Goal: Information Seeking & Learning: Learn about a topic

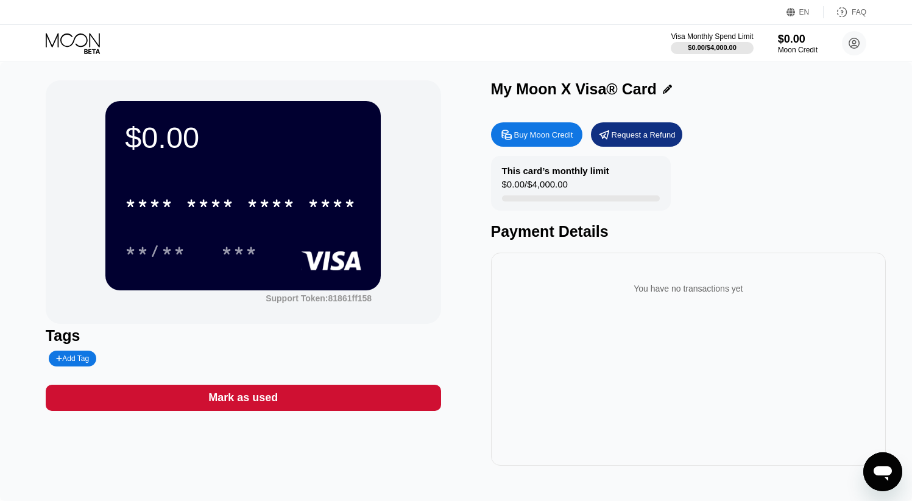
click at [69, 359] on div "Add Tag" at bounding box center [72, 359] width 33 height 9
click at [168, 360] on icon at bounding box center [171, 358] width 7 height 7
click at [844, 10] on icon at bounding box center [842, 12] width 12 height 12
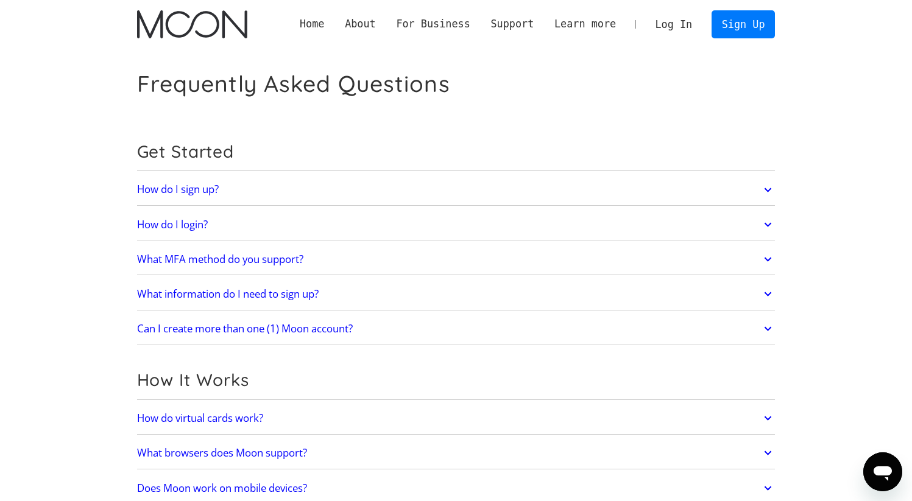
click at [761, 328] on icon at bounding box center [768, 329] width 14 height 22
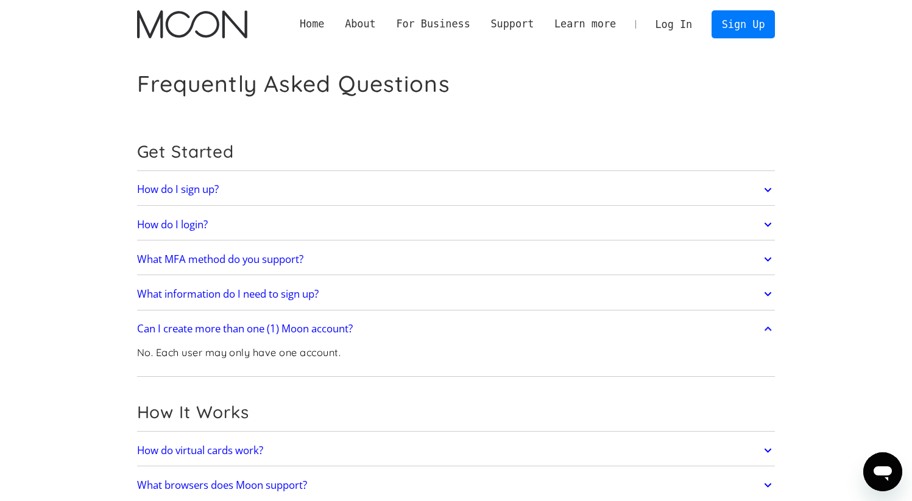
click at [762, 328] on icon at bounding box center [768, 329] width 14 height 22
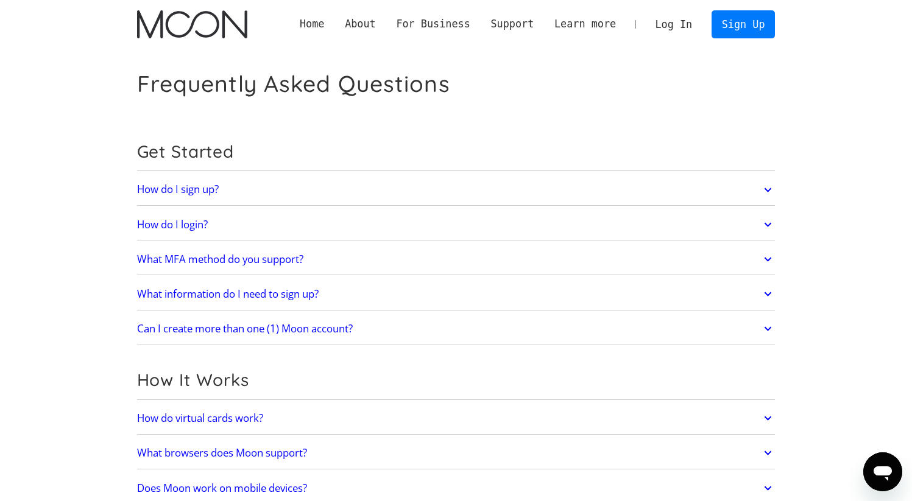
click at [763, 292] on icon at bounding box center [768, 294] width 14 height 22
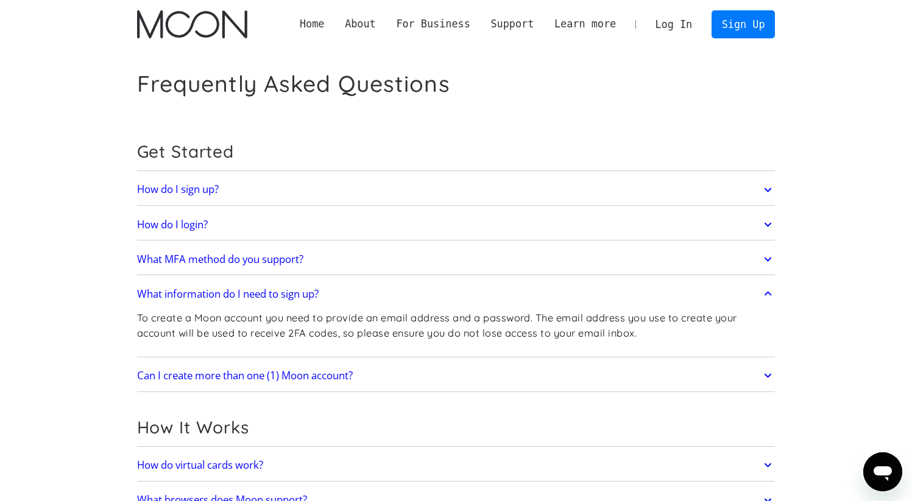
click at [763, 292] on icon at bounding box center [768, 294] width 14 height 22
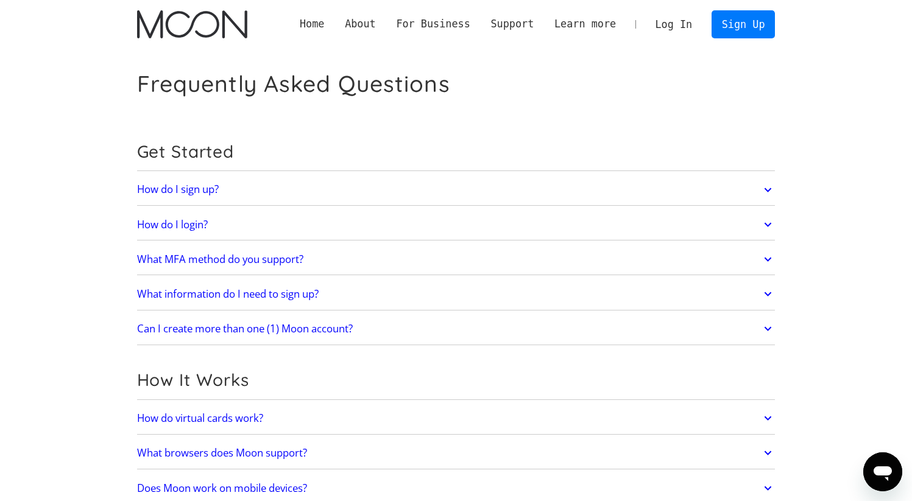
click at [766, 258] on icon at bounding box center [767, 260] width 7 height 4
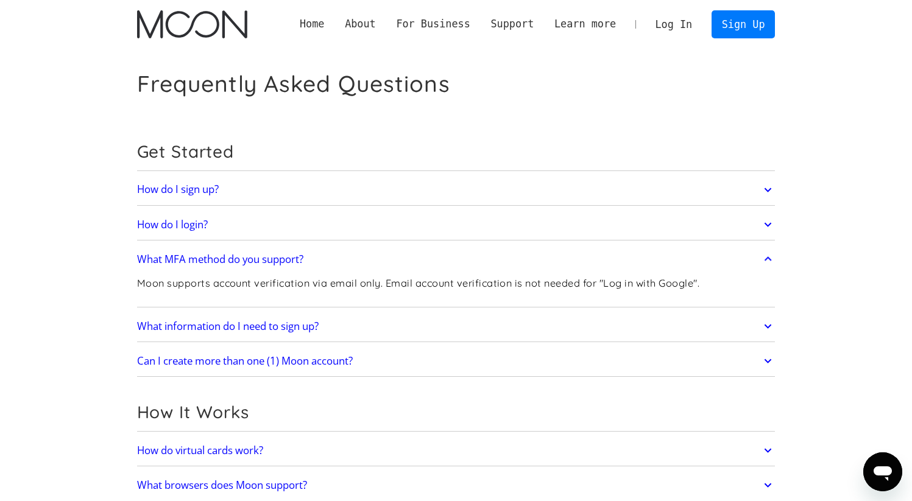
click at [767, 258] on icon at bounding box center [767, 259] width 7 height 4
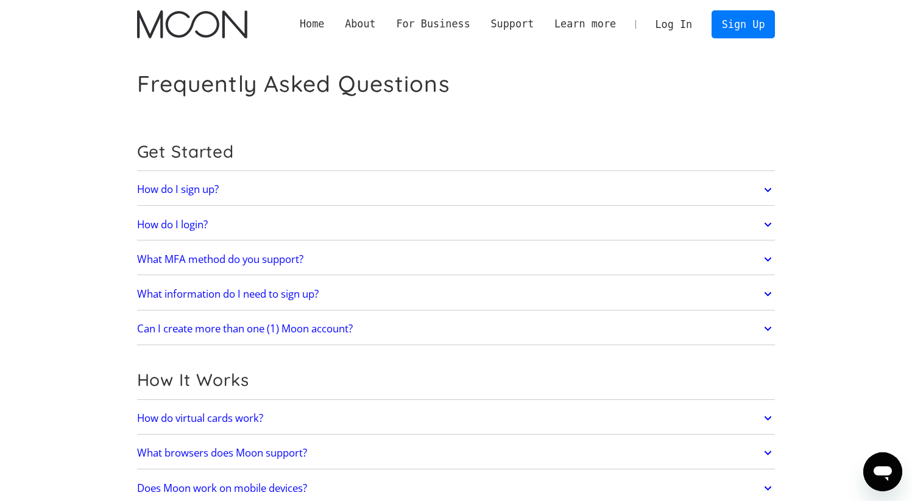
click at [766, 223] on icon at bounding box center [768, 225] width 14 height 22
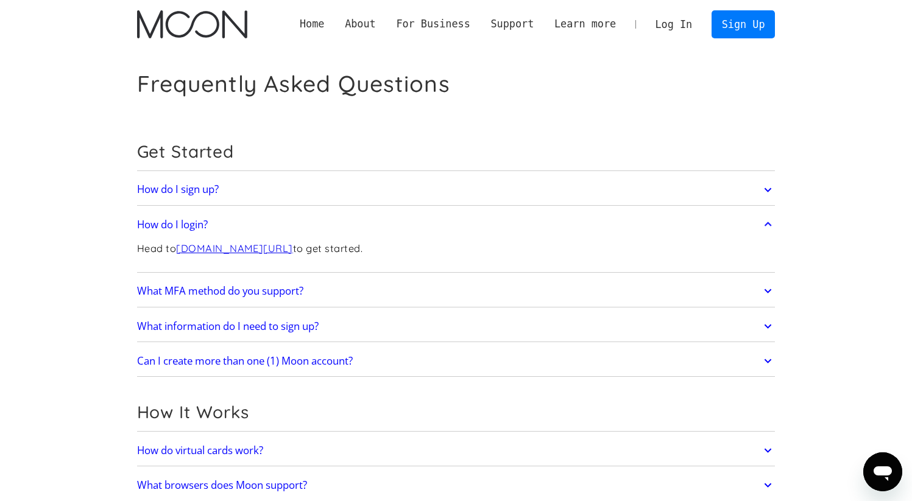
click at [766, 223] on icon at bounding box center [768, 225] width 14 height 22
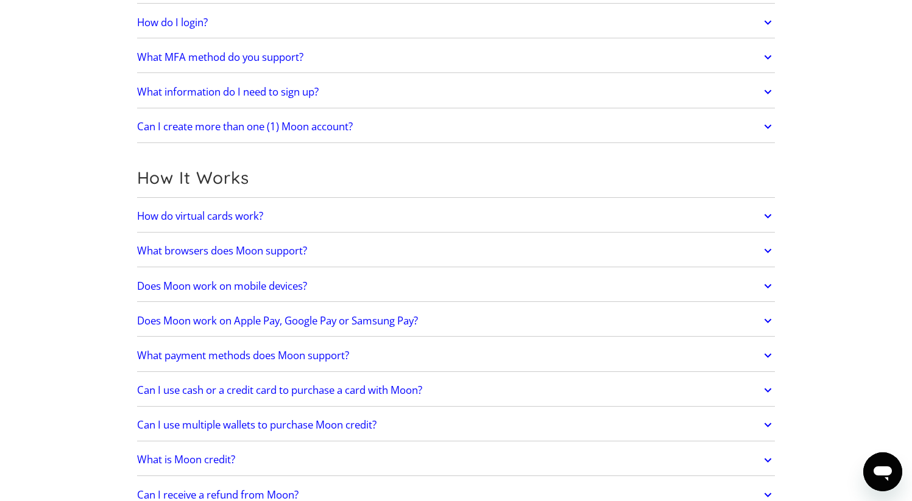
scroll to position [205, 0]
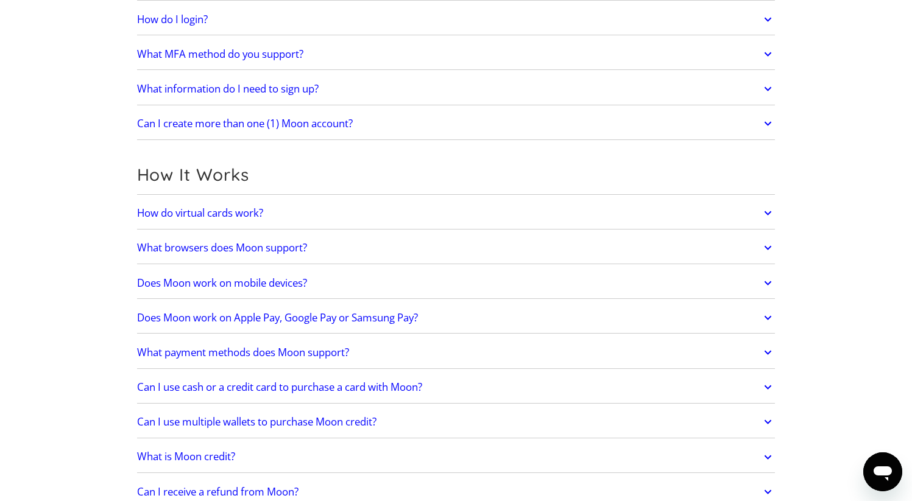
click at [767, 213] on icon at bounding box center [768, 213] width 14 height 22
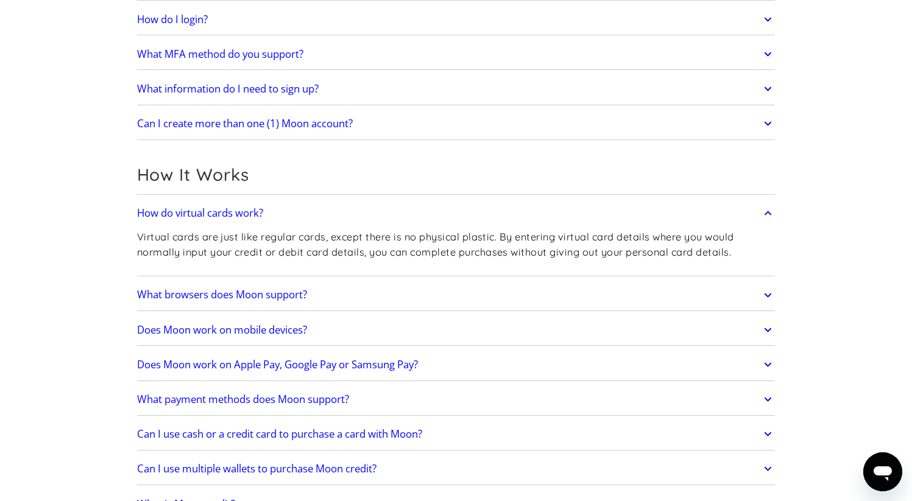
click at [768, 213] on icon at bounding box center [768, 213] width 14 height 22
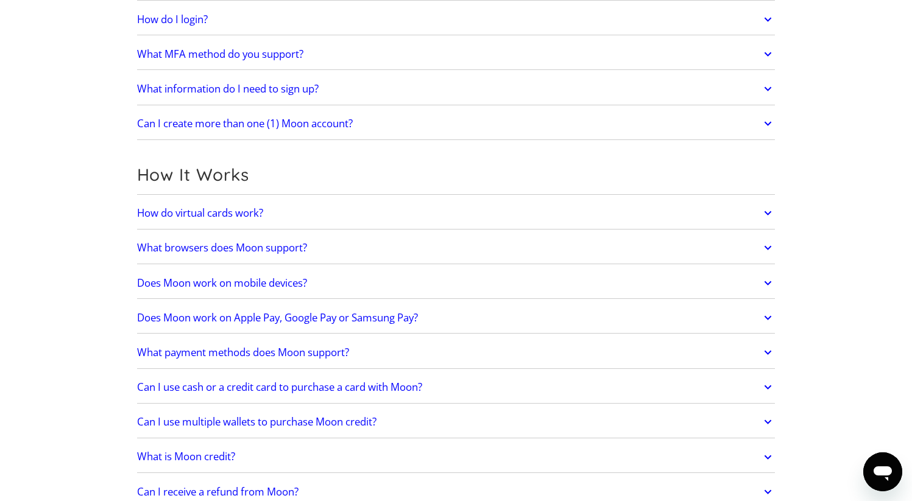
click at [772, 314] on icon at bounding box center [768, 318] width 14 height 22
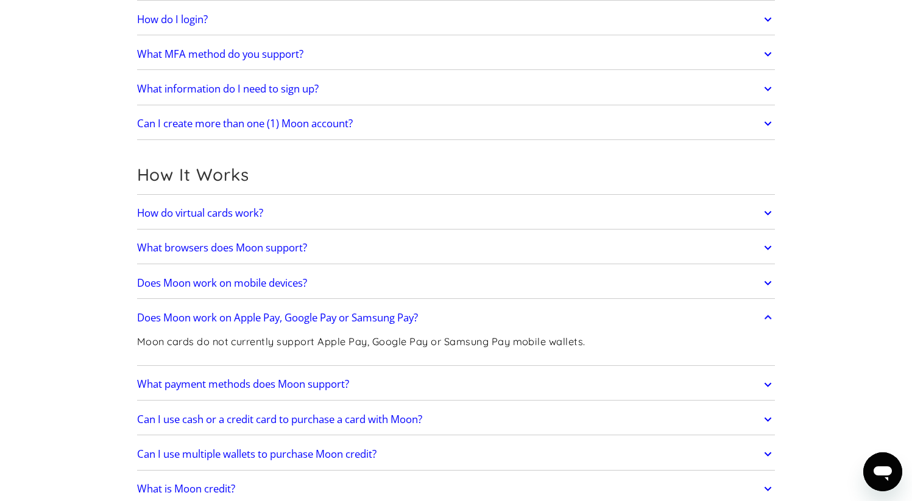
click at [772, 314] on icon at bounding box center [768, 318] width 14 height 22
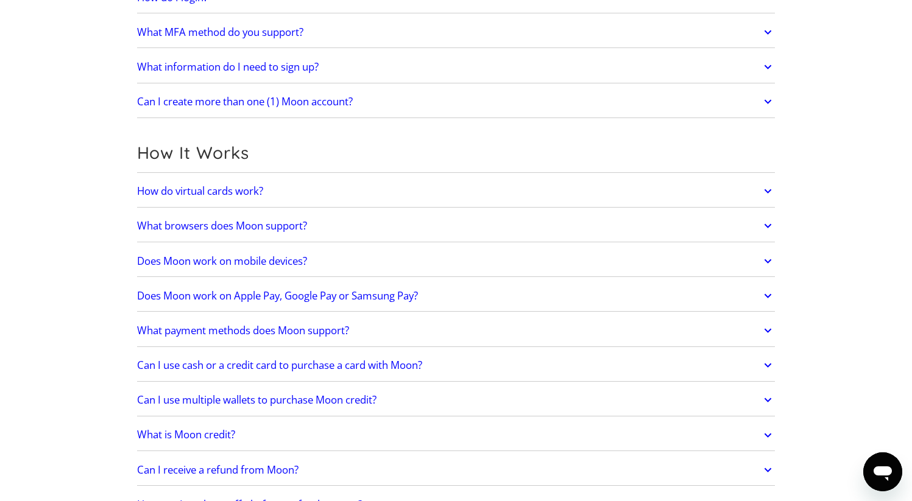
scroll to position [231, 0]
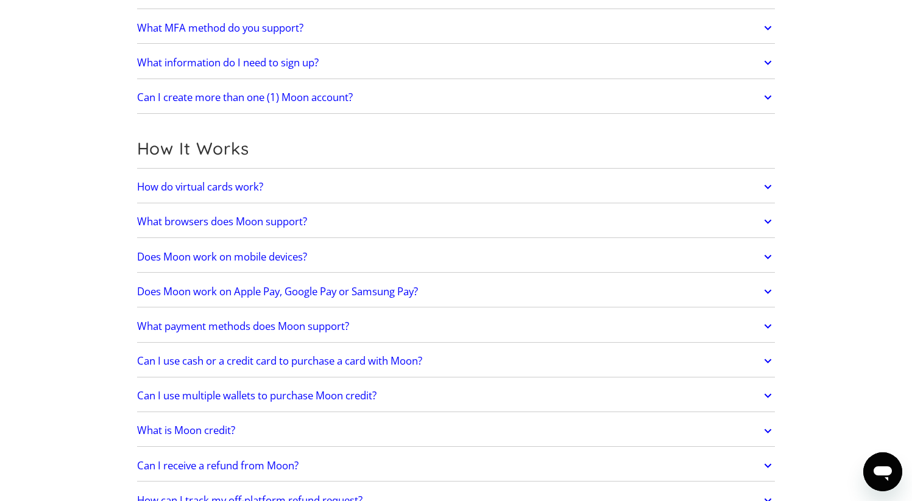
click at [769, 326] on icon at bounding box center [767, 327] width 7 height 4
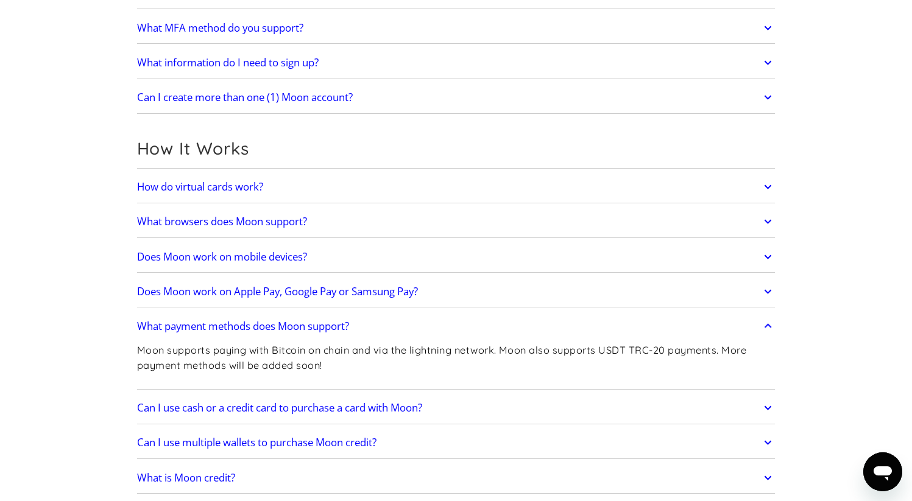
click at [768, 323] on icon at bounding box center [768, 327] width 14 height 22
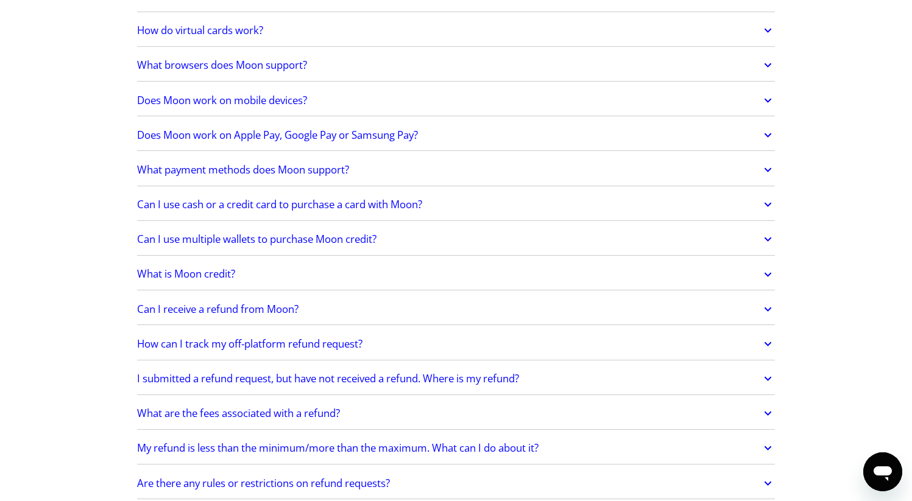
scroll to position [397, 0]
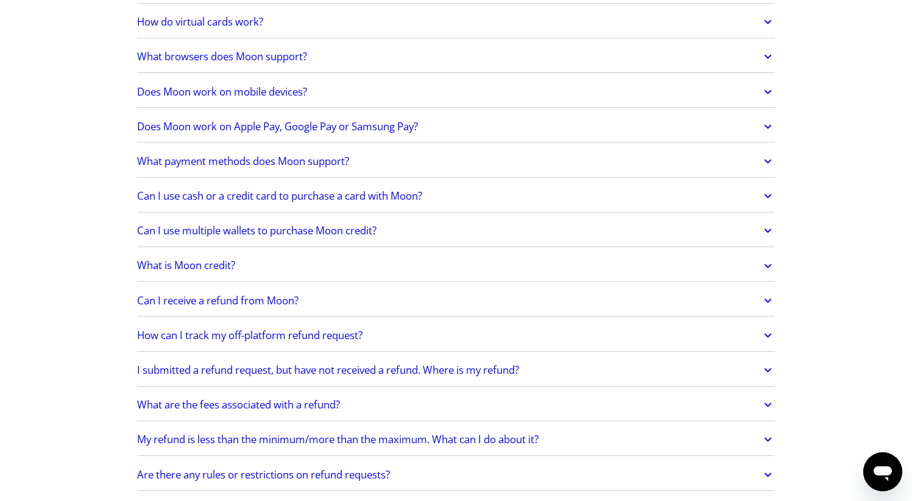
click at [771, 231] on icon at bounding box center [768, 231] width 14 height 22
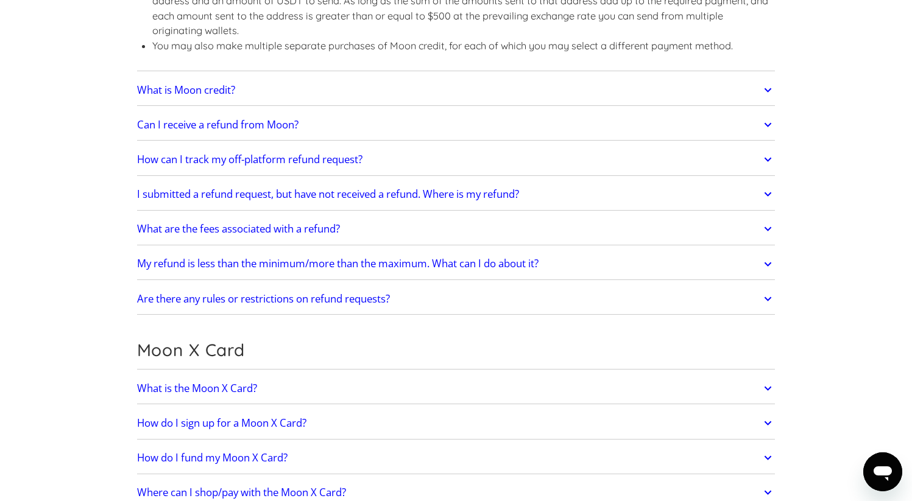
scroll to position [741, 0]
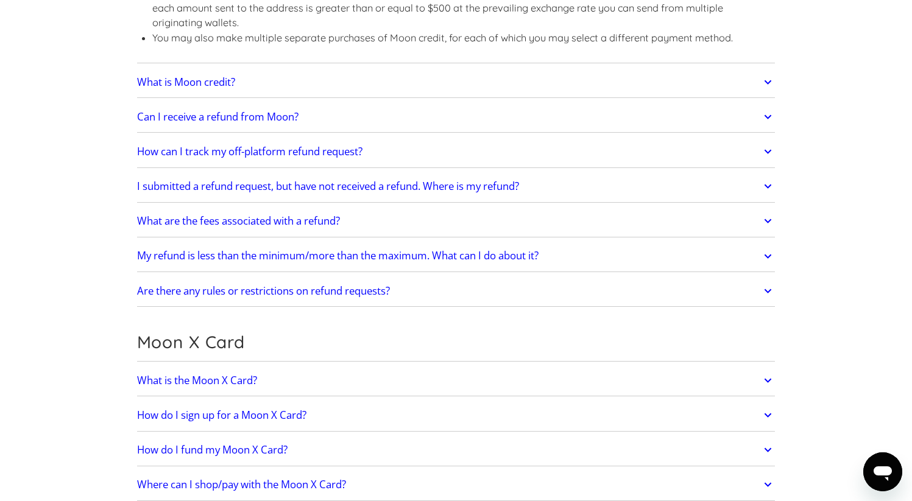
click at [766, 219] on icon at bounding box center [768, 221] width 14 height 22
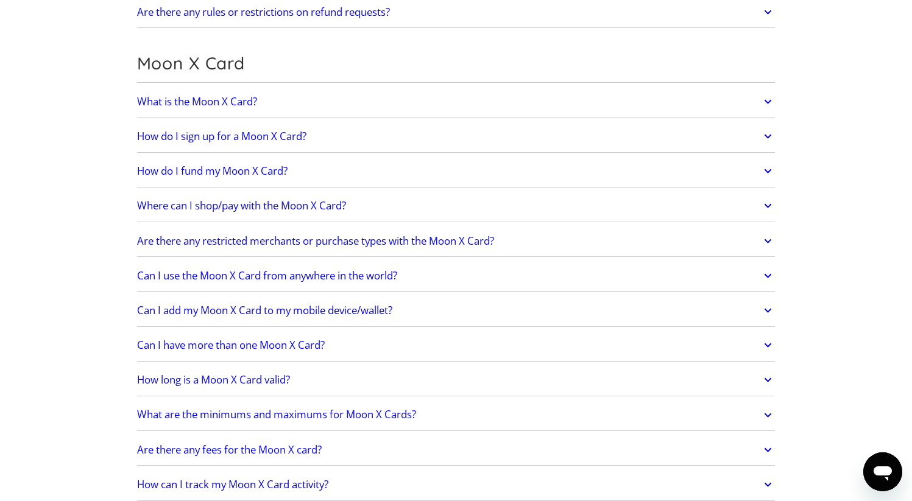
scroll to position [1074, 0]
click at [766, 99] on icon at bounding box center [768, 100] width 14 height 22
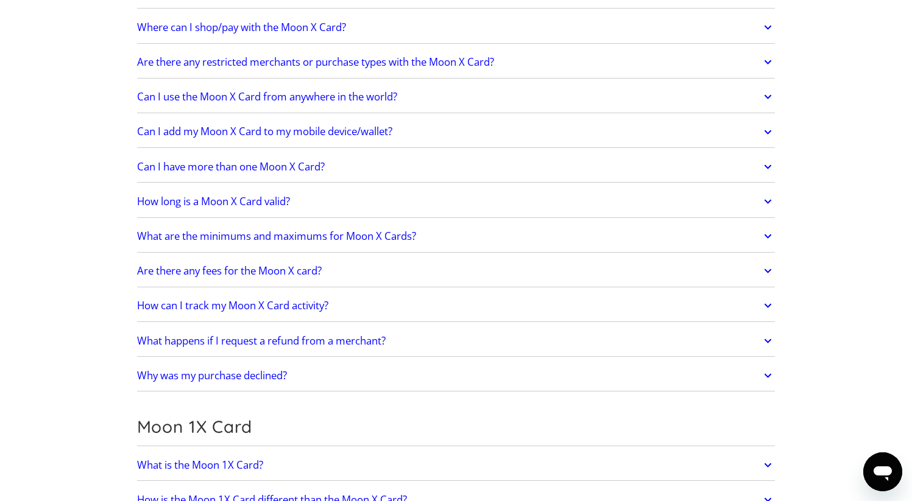
scroll to position [1287, 0]
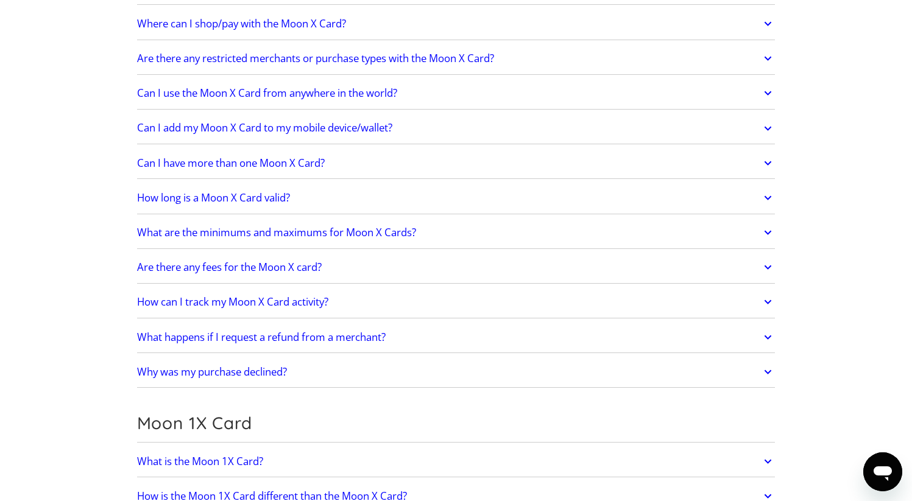
click at [769, 57] on icon at bounding box center [768, 59] width 14 height 22
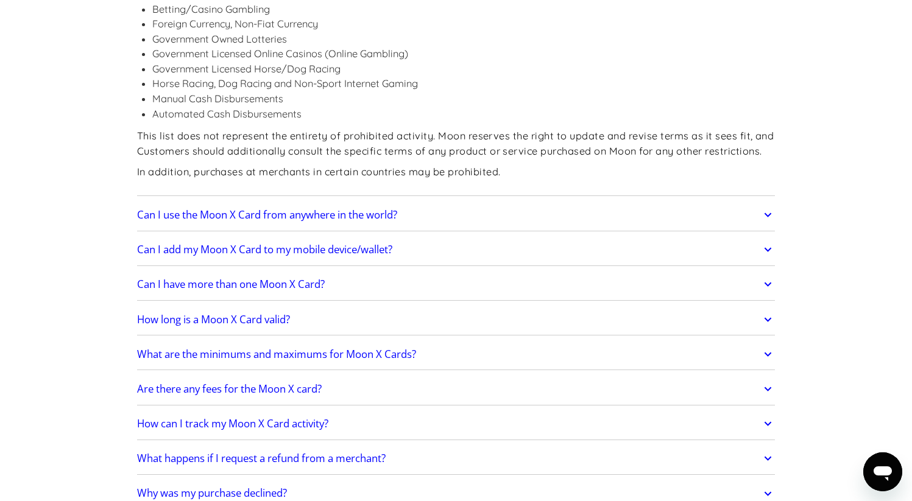
scroll to position [1498, 0]
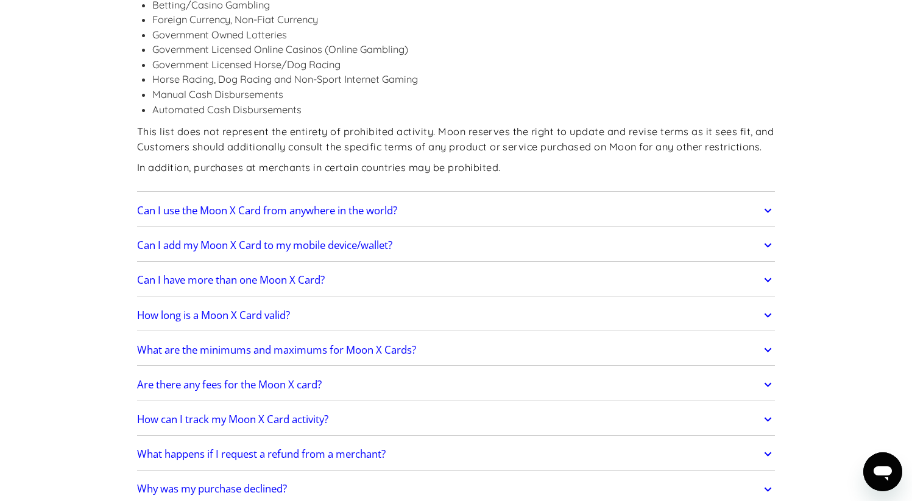
click at [767, 214] on icon at bounding box center [768, 211] width 14 height 22
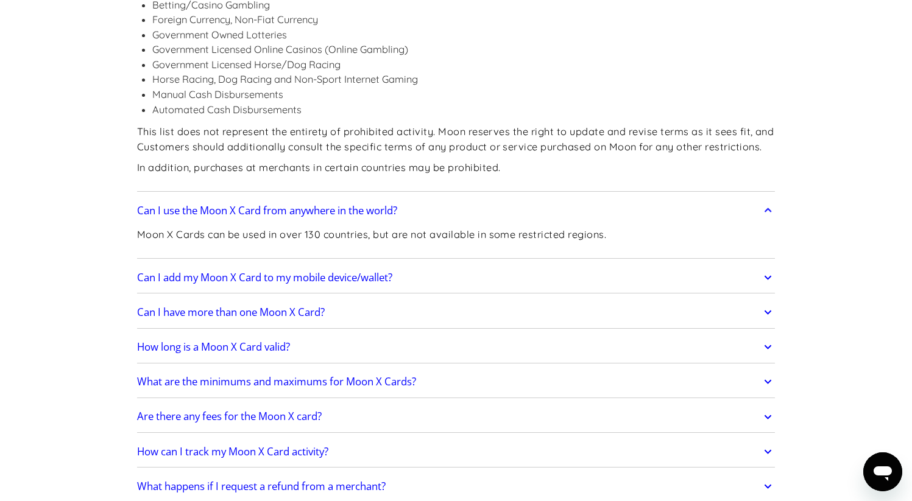
click at [767, 211] on icon at bounding box center [768, 211] width 14 height 22
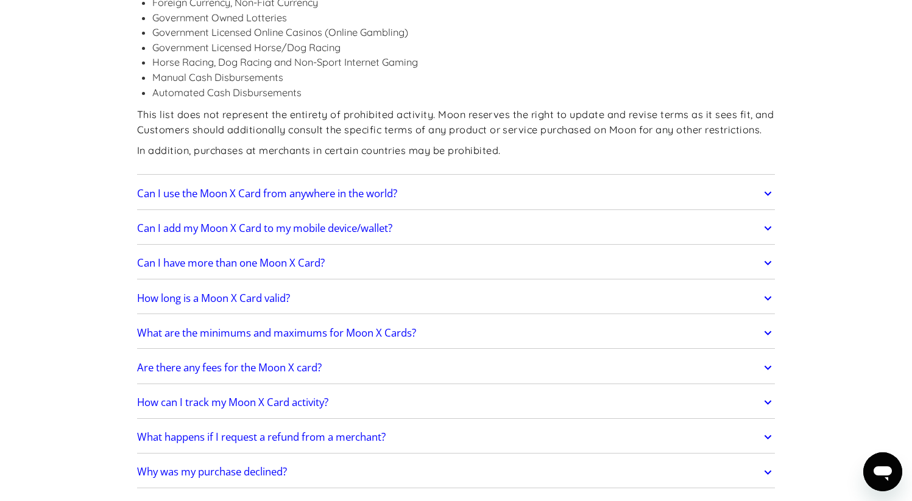
scroll to position [1520, 0]
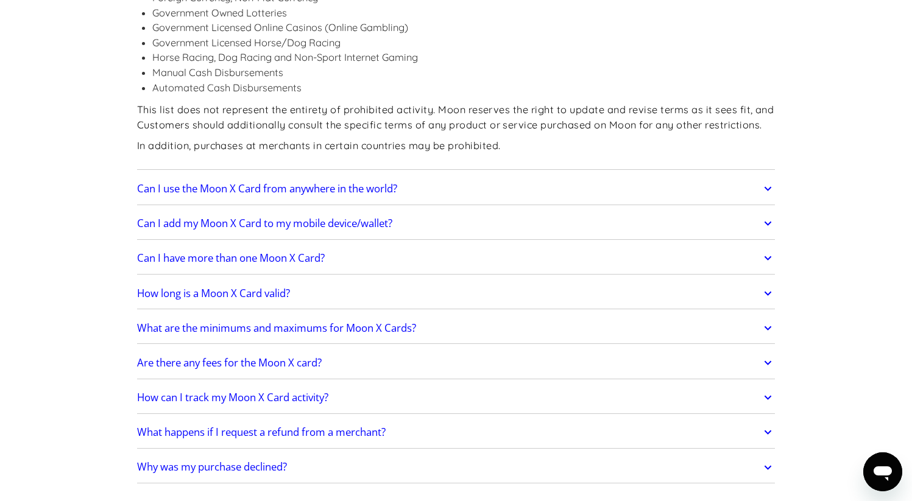
click at [767, 220] on icon at bounding box center [768, 224] width 14 height 22
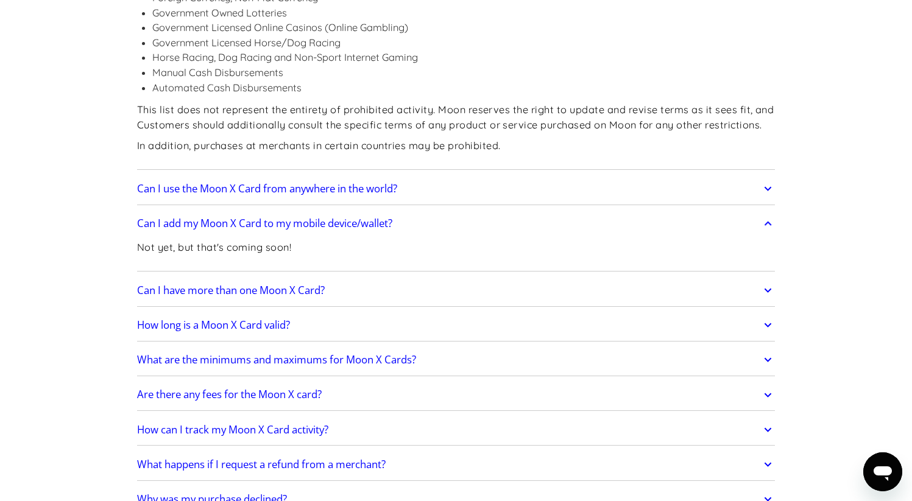
click at [768, 223] on icon at bounding box center [767, 223] width 7 height 4
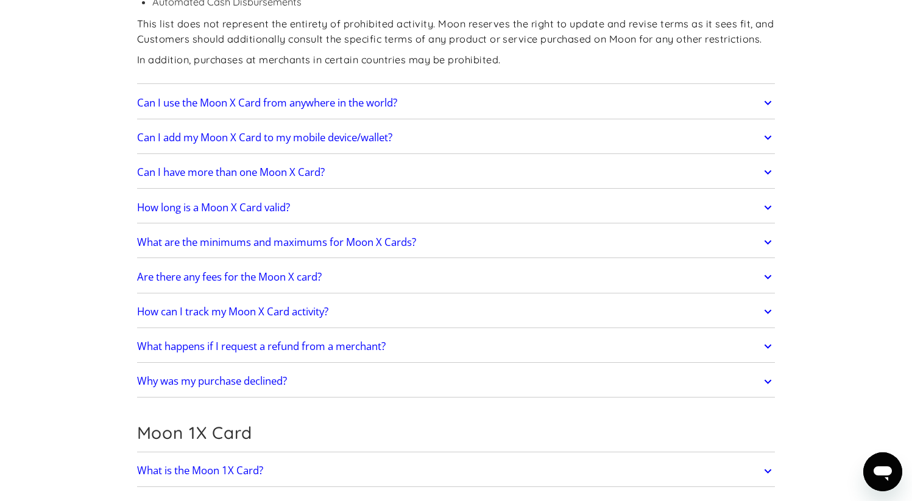
scroll to position [1606, 0]
click at [769, 171] on icon at bounding box center [767, 172] width 7 height 4
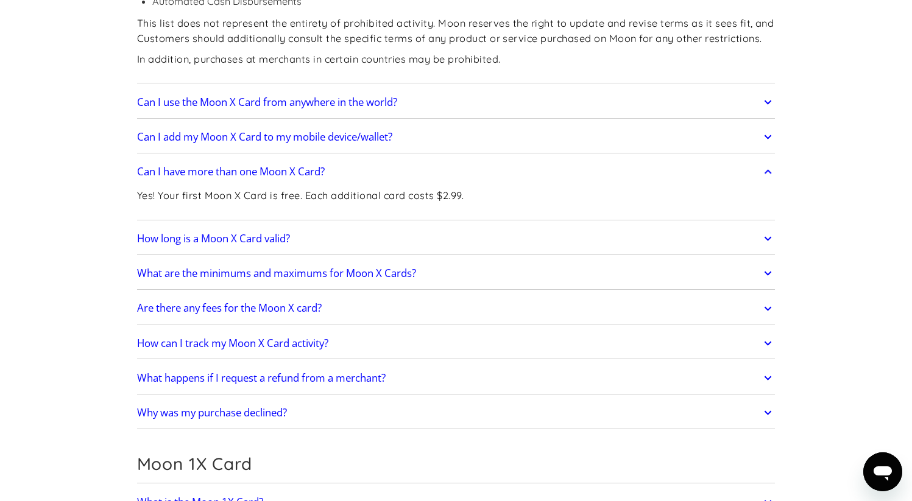
click at [769, 172] on icon at bounding box center [767, 172] width 7 height 4
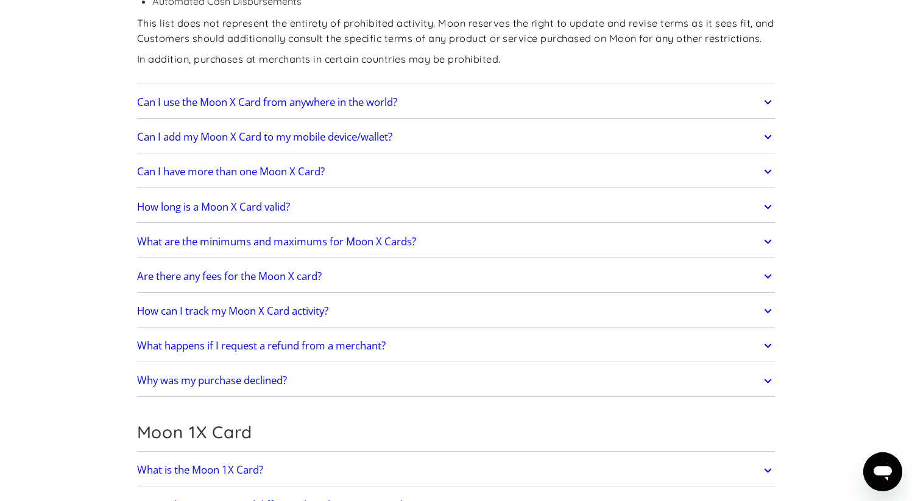
click at [769, 208] on icon at bounding box center [768, 207] width 14 height 22
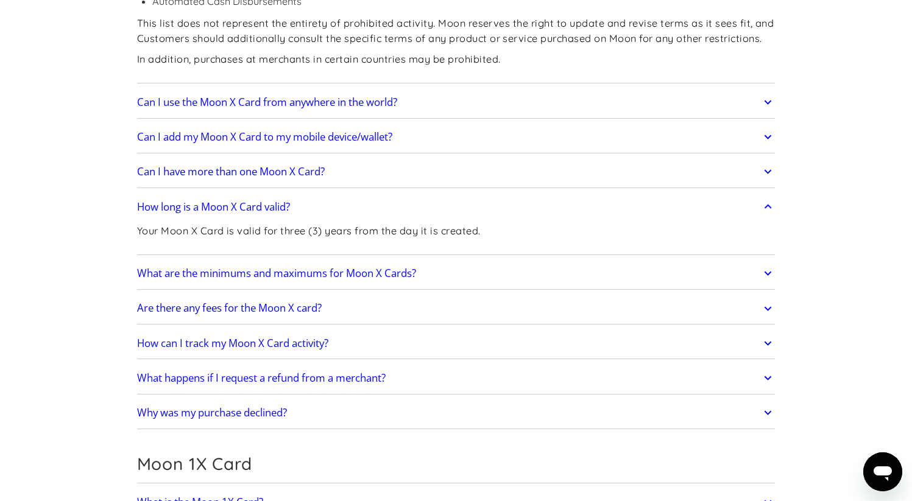
click at [769, 206] on icon at bounding box center [767, 207] width 7 height 4
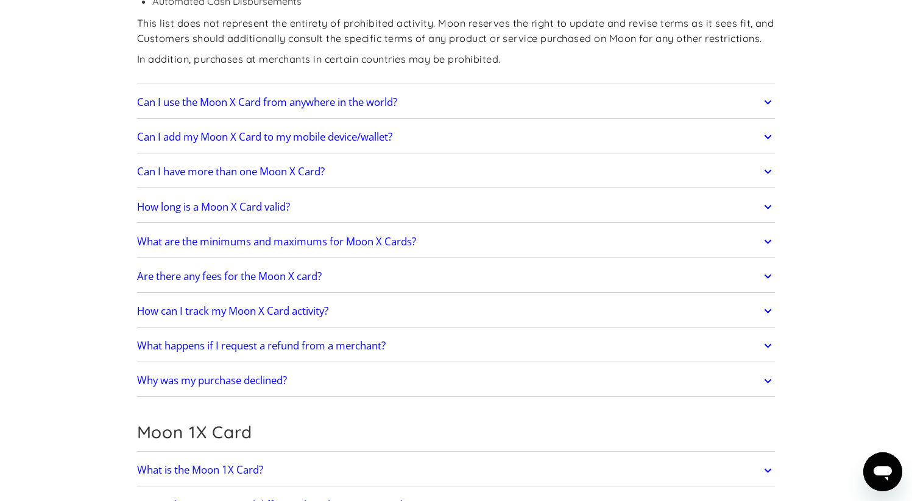
click at [767, 238] on icon at bounding box center [768, 242] width 14 height 22
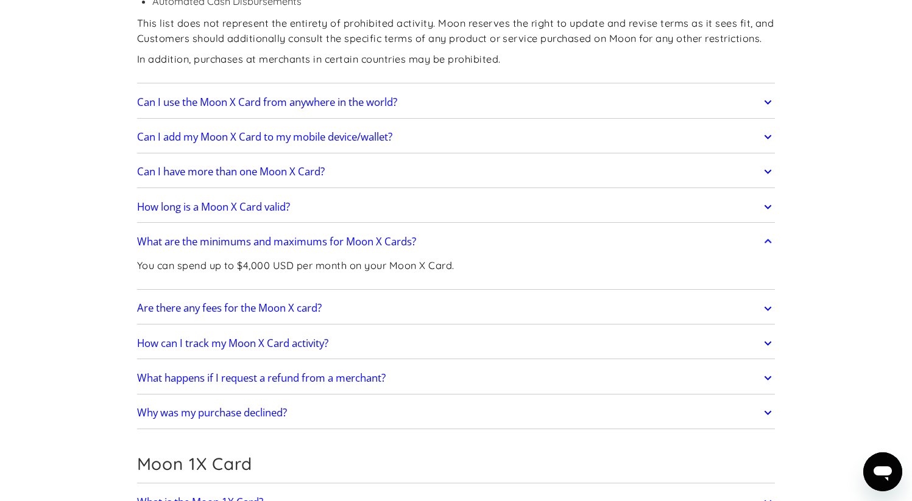
click at [768, 305] on icon at bounding box center [768, 309] width 14 height 22
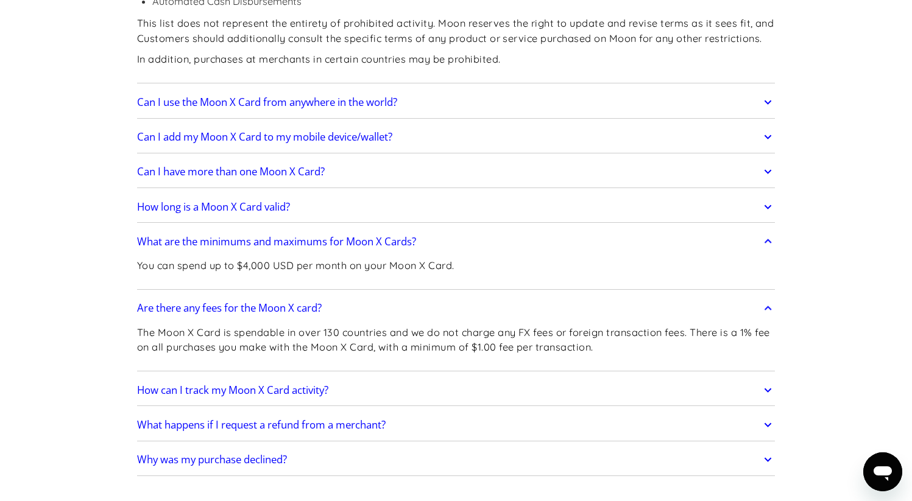
click at [768, 308] on icon at bounding box center [768, 309] width 14 height 22
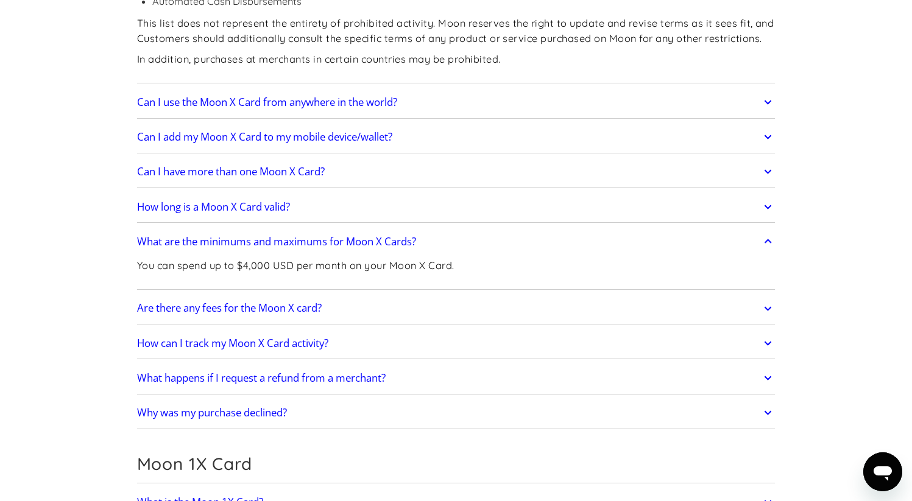
click at [769, 340] on icon at bounding box center [768, 344] width 14 height 22
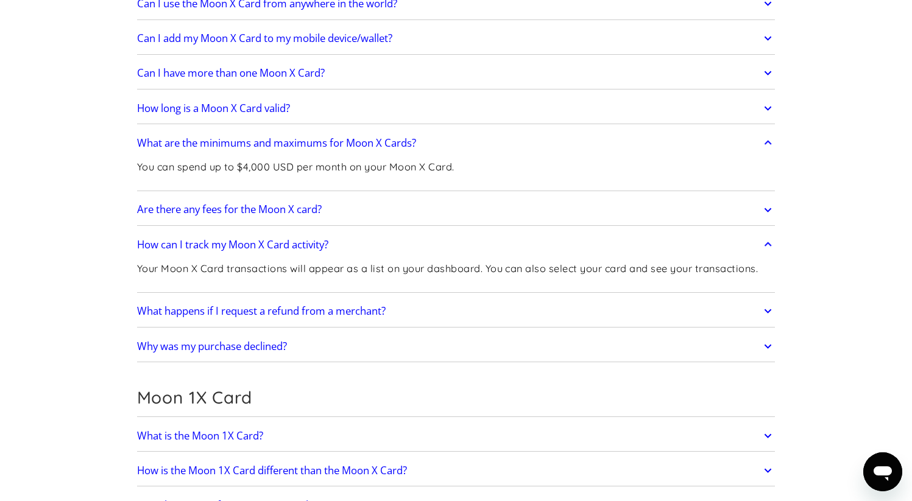
scroll to position [1705, 0]
click at [765, 309] on icon at bounding box center [767, 311] width 7 height 4
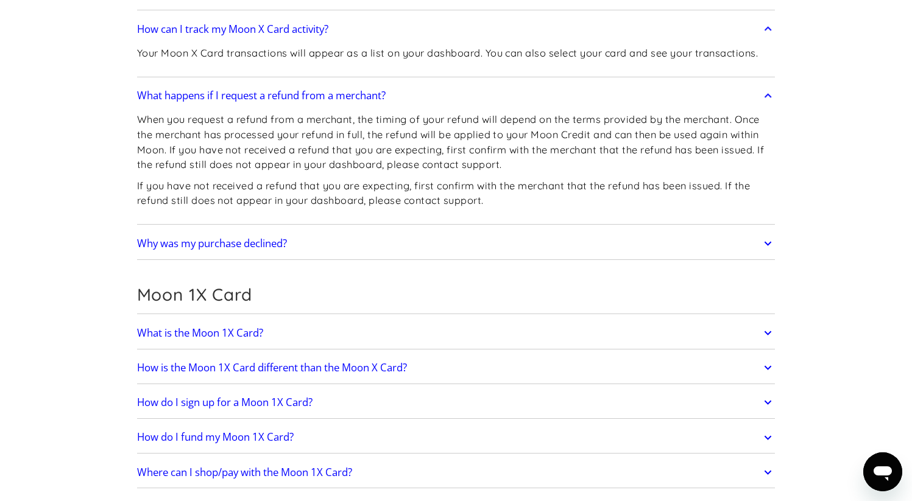
scroll to position [1924, 0]
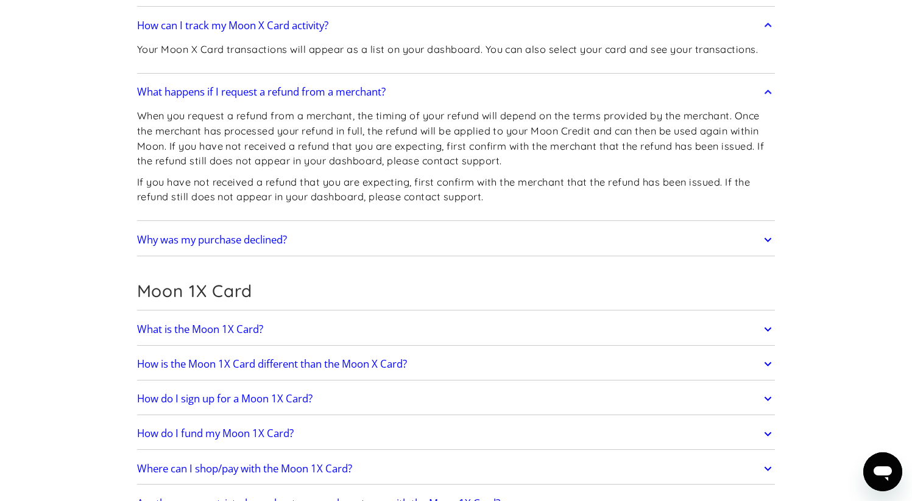
click at [767, 239] on icon at bounding box center [768, 240] width 14 height 22
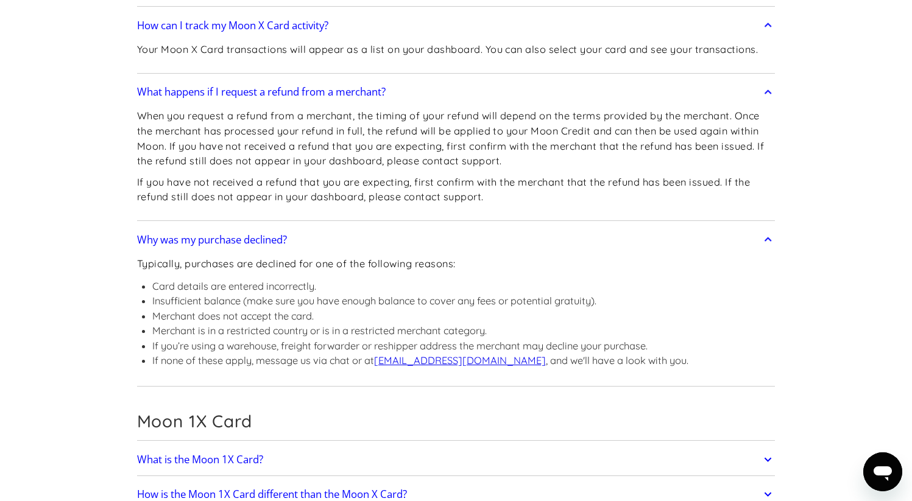
click at [769, 238] on icon at bounding box center [767, 240] width 7 height 4
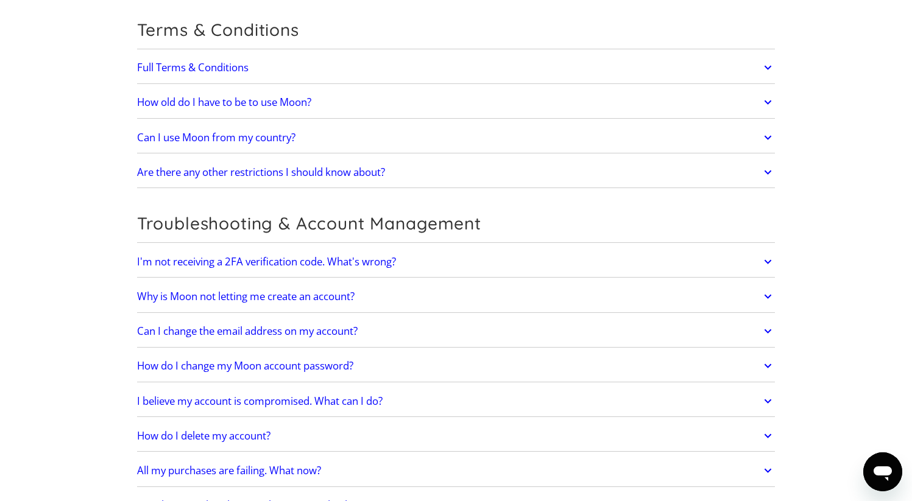
scroll to position [3175, 0]
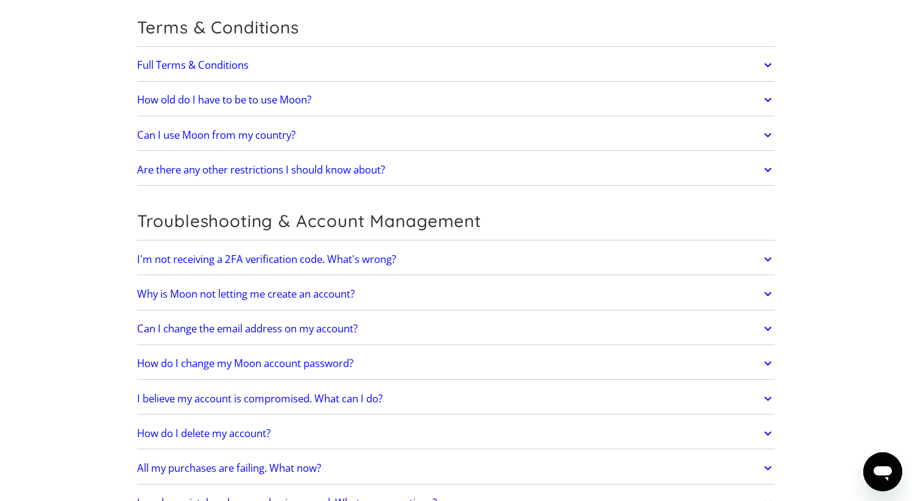
click at [767, 137] on icon at bounding box center [768, 135] width 14 height 22
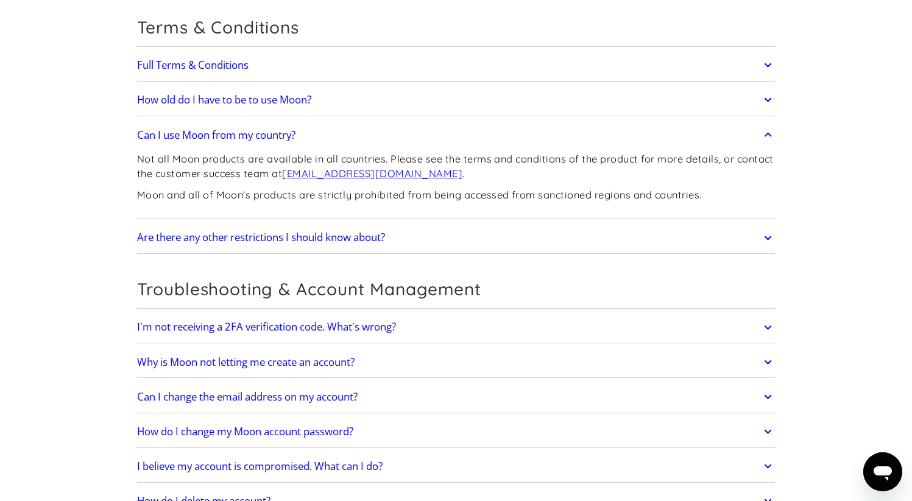
click at [769, 99] on icon at bounding box center [768, 100] width 14 height 22
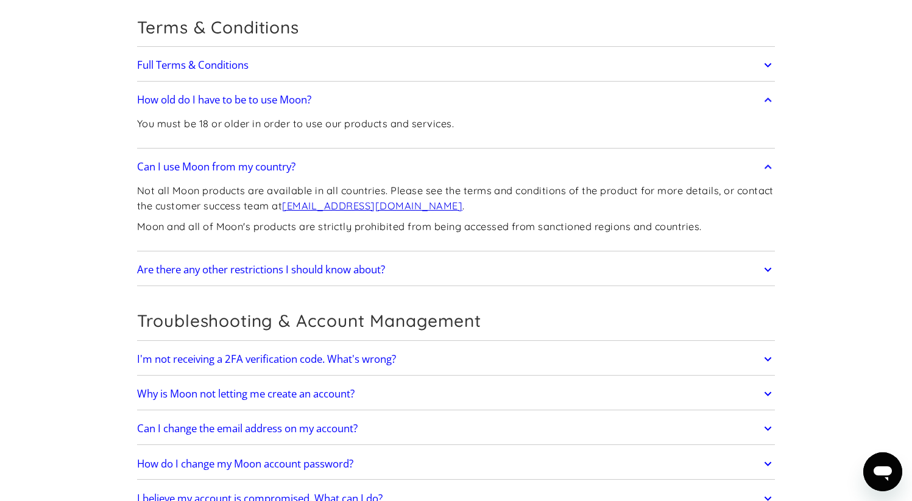
click at [769, 99] on icon at bounding box center [768, 100] width 14 height 22
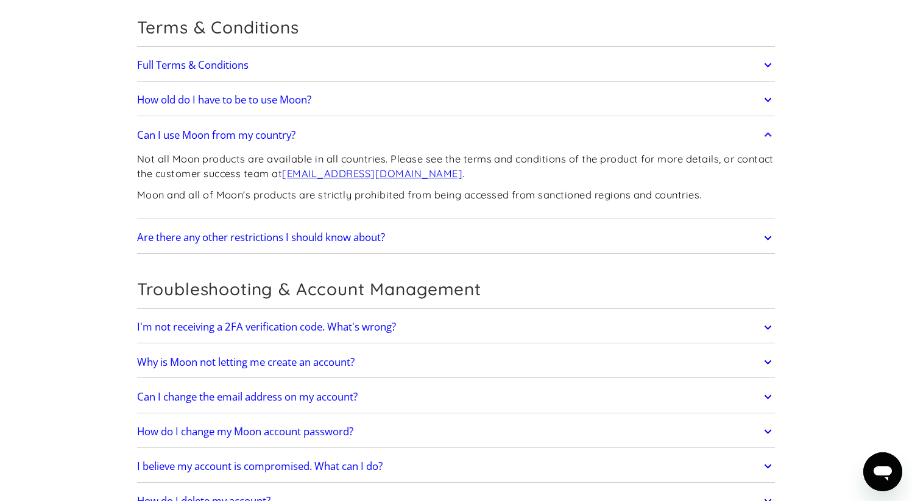
click at [765, 236] on icon at bounding box center [768, 238] width 14 height 22
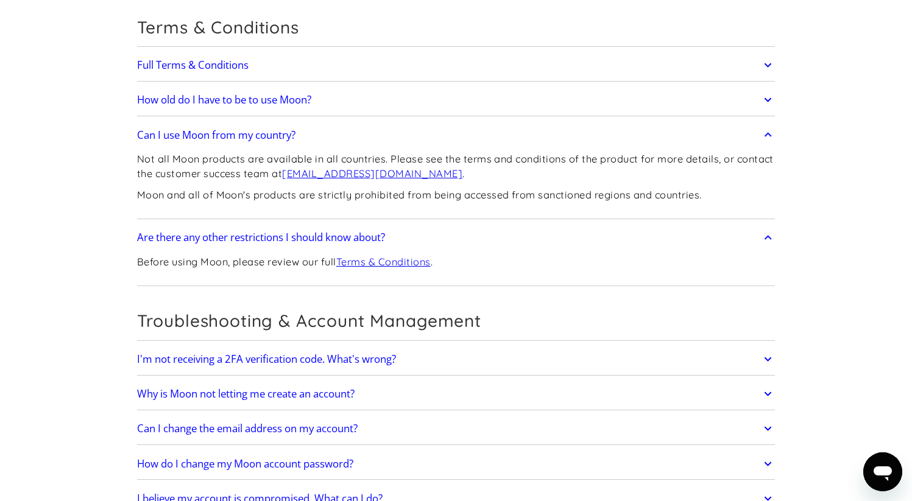
click at [765, 236] on icon at bounding box center [768, 238] width 14 height 22
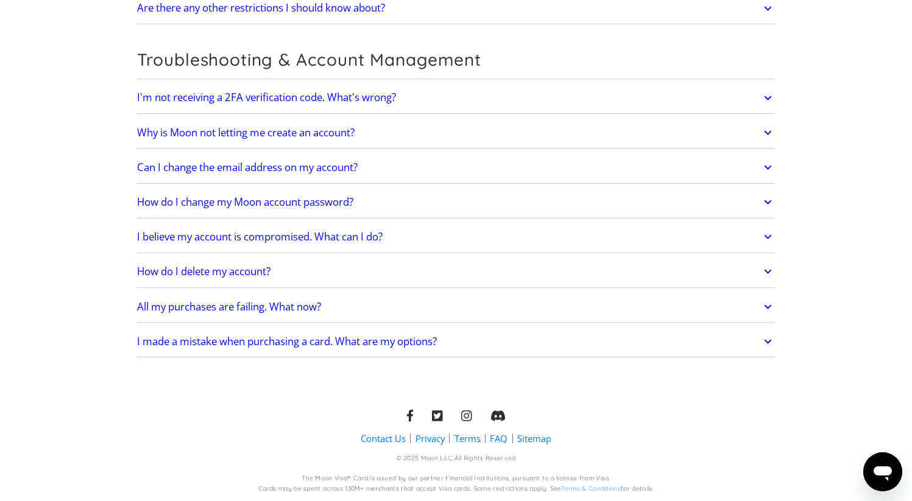
scroll to position [3405, 0]
click at [770, 309] on icon at bounding box center [768, 306] width 14 height 22
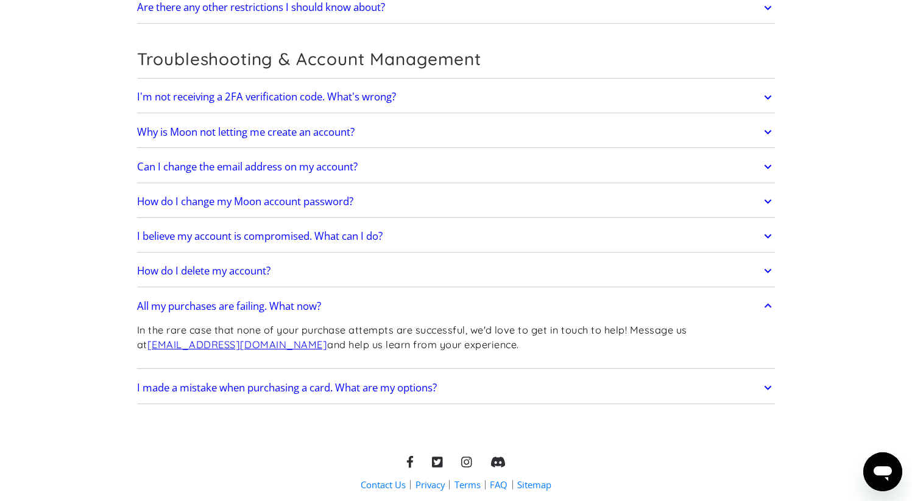
click at [767, 305] on icon at bounding box center [767, 306] width 7 height 4
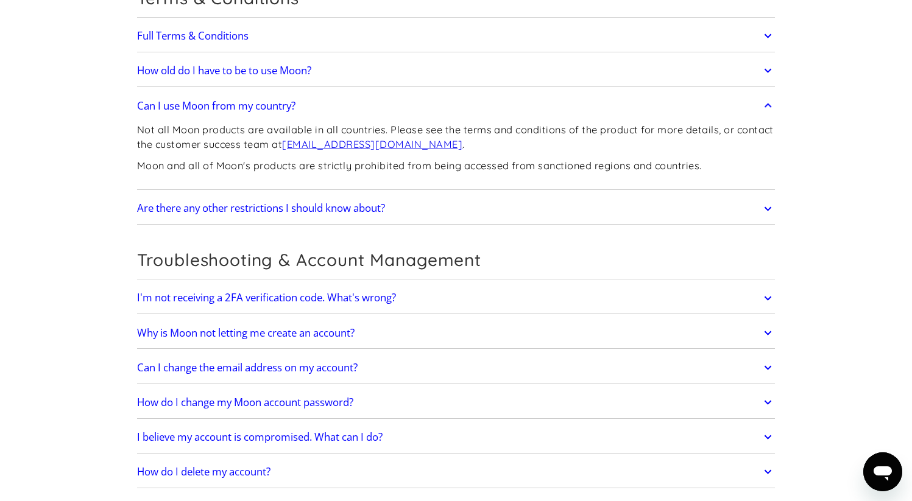
scroll to position [3203, 0]
